Goal: Transaction & Acquisition: Purchase product/service

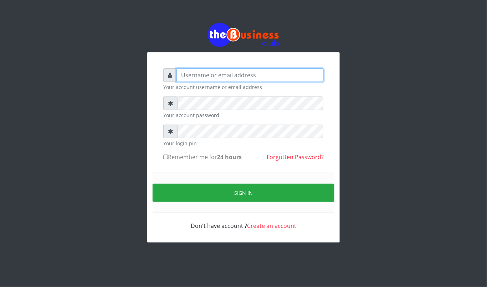
click at [234, 73] on input "text" at bounding box center [249, 75] width 147 height 14
type input "kennyclassy"
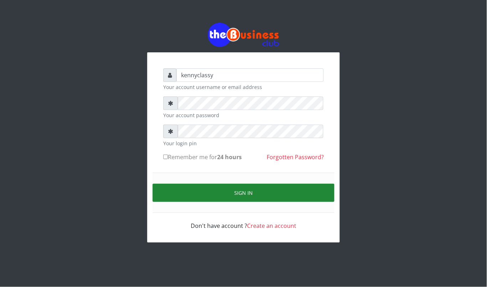
click at [277, 198] on button "Sign in" at bounding box center [244, 193] width 182 height 18
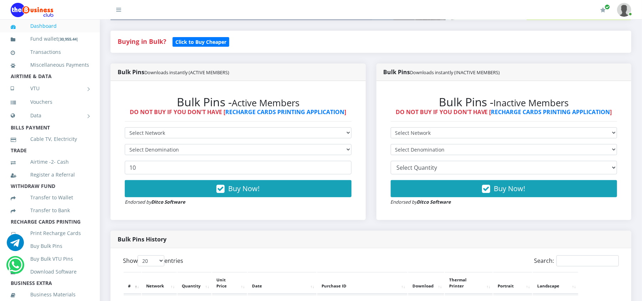
scroll to position [171, 0]
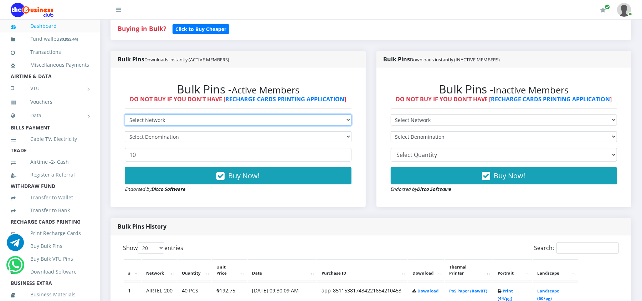
click at [280, 121] on select "Select Network MTN Globacom 9Mobile Airtel" at bounding box center [238, 119] width 227 height 11
select select "MTN"
click at [125, 115] on select "Select Network MTN Globacom 9Mobile Airtel" at bounding box center [238, 119] width 227 height 11
click at [186, 135] on select "Select Denomination MTN NGN100 - ₦96.98 MTN NGN200 - ₦193.96 MTN NGN400 - ₦387.…" at bounding box center [238, 136] width 227 height 11
select select "484.9-500"
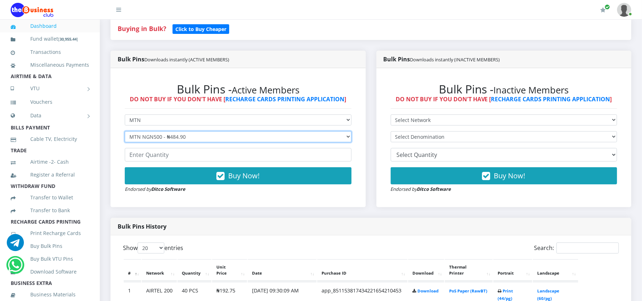
click at [125, 132] on select "Select Denomination MTN NGN100 - ₦96.98 MTN NGN200 - ₦193.96 MTN NGN400 - ₦387.…" at bounding box center [238, 136] width 227 height 11
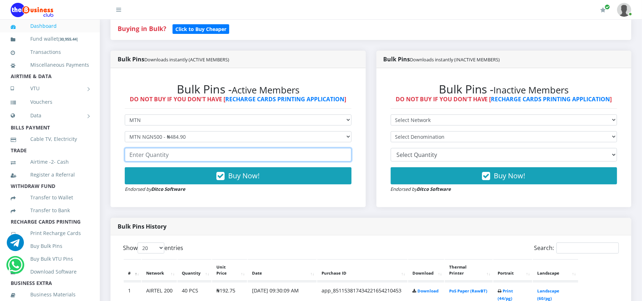
click at [165, 158] on input "number" at bounding box center [238, 155] width 227 height 14
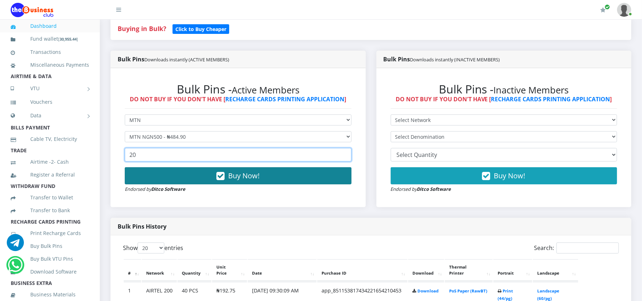
type input "20"
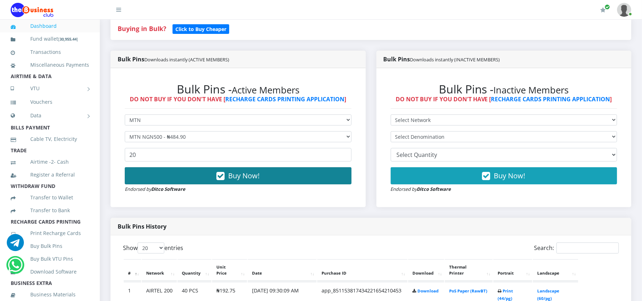
click at [173, 183] on button "Buy Now!" at bounding box center [238, 175] width 227 height 17
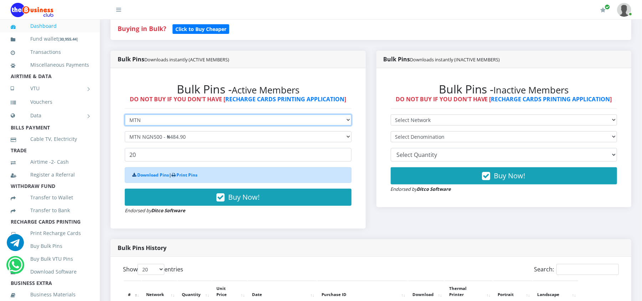
click at [144, 123] on select "Select Network MTN Globacom 9Mobile Airtel" at bounding box center [238, 119] width 227 height 11
select select "Airtel"
click at [125, 115] on select "Select Network MTN Globacom 9Mobile Airtel" at bounding box center [238, 119] width 227 height 11
click at [139, 137] on select "Select Denomination Airtel NGN100 - ₦96.37 Airtel NGN200 - ₦192.74 Airtel NGN50…" at bounding box center [238, 136] width 227 height 11
select select "481.85-500"
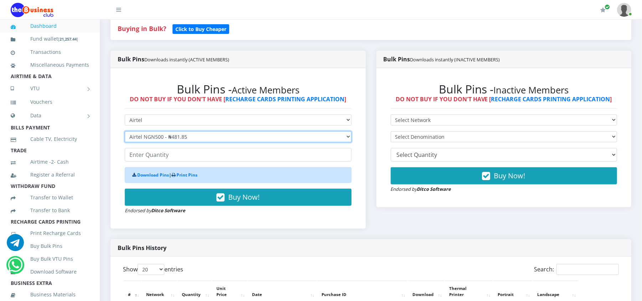
click at [125, 132] on select "Select Denomination Airtel NGN100 - ₦96.37 Airtel NGN200 - ₦192.74 Airtel NGN50…" at bounding box center [238, 136] width 227 height 11
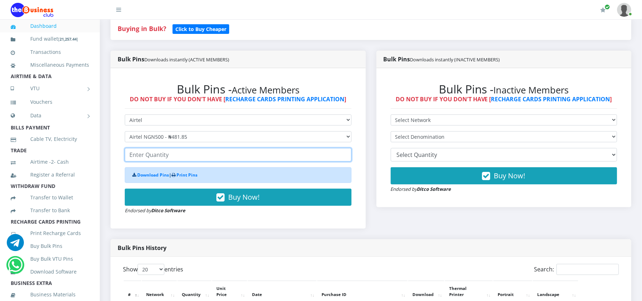
click at [143, 158] on input "number" at bounding box center [238, 155] width 227 height 14
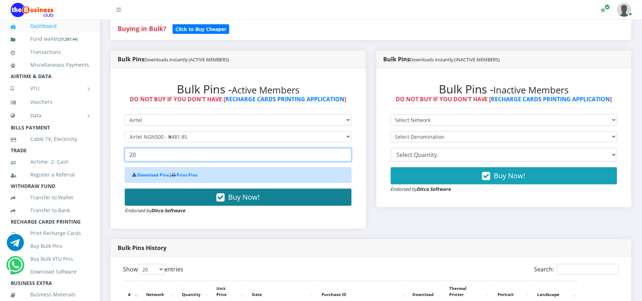
type input "20"
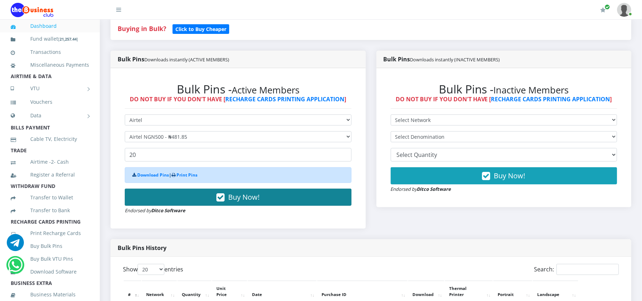
click at [155, 200] on button "Buy Now!" at bounding box center [238, 197] width 227 height 17
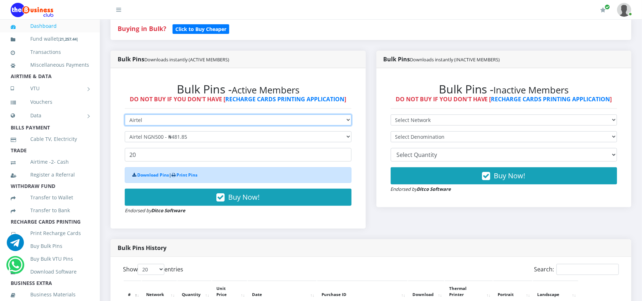
click at [139, 124] on select "Select Network MTN Globacom 9Mobile Airtel" at bounding box center [238, 119] width 227 height 11
click at [125, 115] on select "Select Network MTN Globacom 9Mobile Airtel" at bounding box center [238, 119] width 227 height 11
click at [141, 137] on select "Select Denomination Airtel NGN100 - ₦96.37 Airtel NGN200 - ₦192.74 Airtel NGN50…" at bounding box center [238, 136] width 227 height 11
select select "192.74-200"
click at [125, 132] on select "Select Denomination Airtel NGN100 - ₦96.37 Airtel NGN200 - ₦192.74 Airtel NGN50…" at bounding box center [238, 136] width 227 height 11
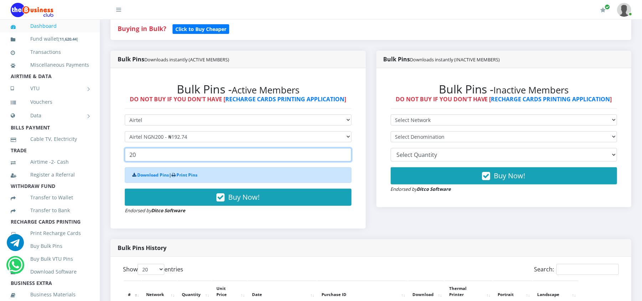
click at [141, 157] on input "20" at bounding box center [238, 155] width 227 height 14
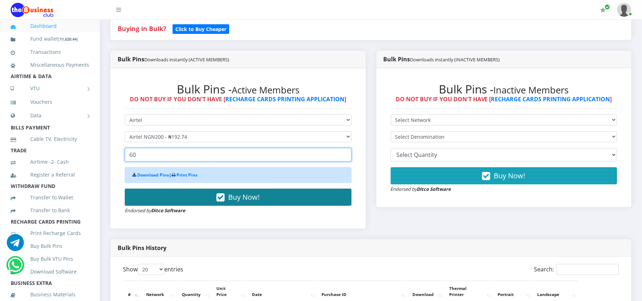
type input "60"
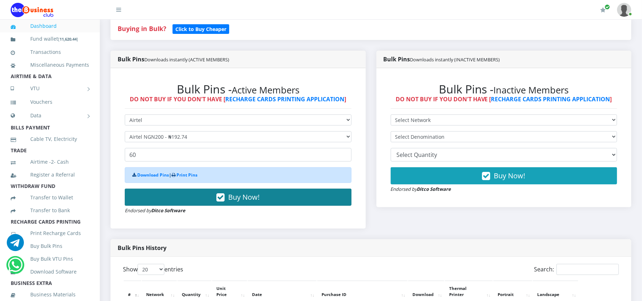
click at [167, 195] on button "Buy Now!" at bounding box center [238, 197] width 227 height 17
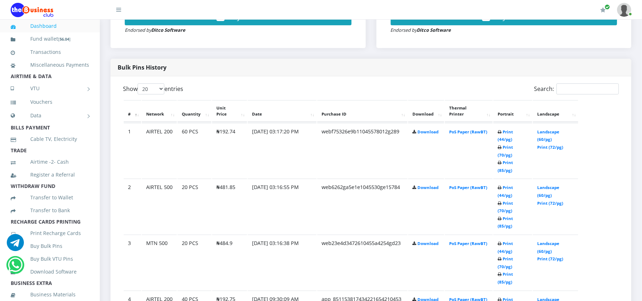
scroll to position [342, 0]
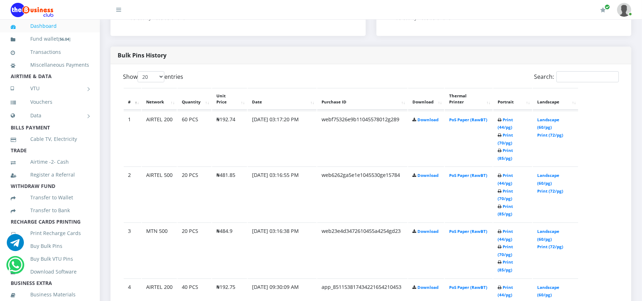
click at [511, 167] on td "Print (44/pg) Print (70/pg) Print (85/pg)" at bounding box center [512, 194] width 39 height 55
click at [511, 173] on link "Print (44/pg)" at bounding box center [505, 179] width 15 height 13
click at [510, 229] on link "Print (44/pg)" at bounding box center [505, 235] width 15 height 13
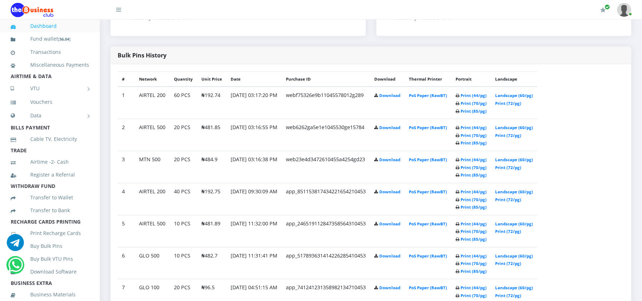
scroll to position [342, 0]
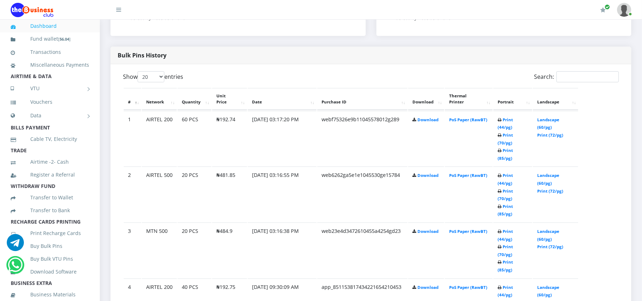
click at [533, 94] on th "Landscape" at bounding box center [555, 99] width 45 height 22
click at [540, 119] on link "Landscape (60/pg)" at bounding box center [548, 123] width 22 height 13
